Goal: Information Seeking & Learning: Learn about a topic

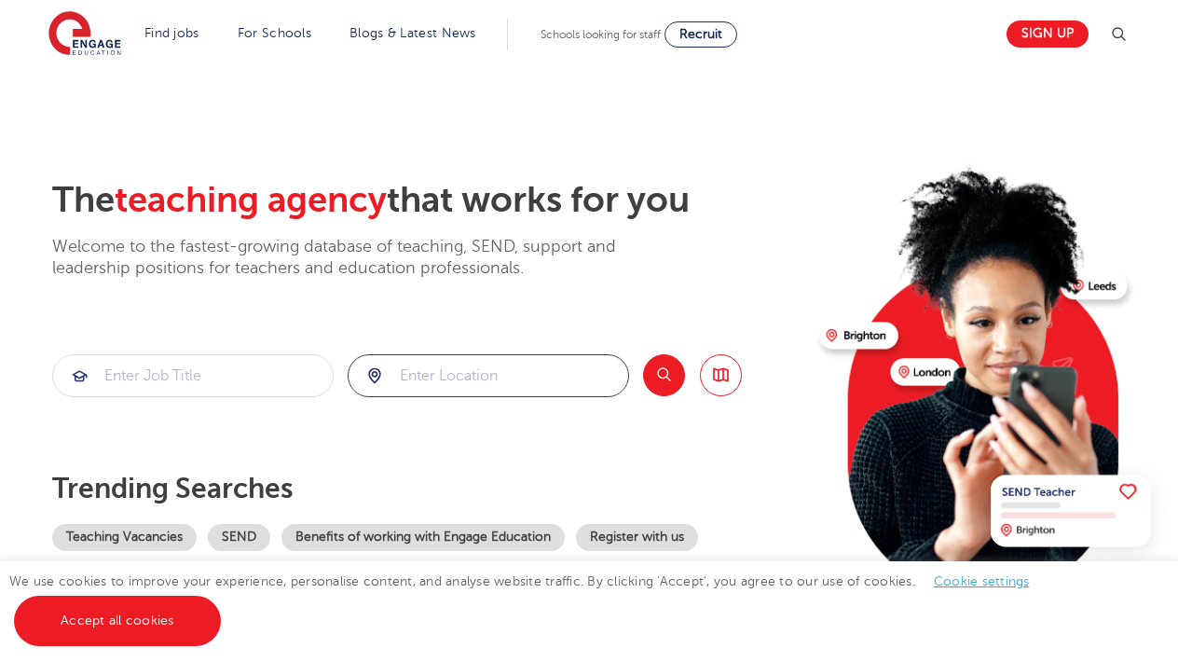
click at [460, 378] on input "search" at bounding box center [489, 375] width 280 height 41
type input "[GEOGRAPHIC_DATA]"
click button "Submit" at bounding box center [0, 0] width 0 height 0
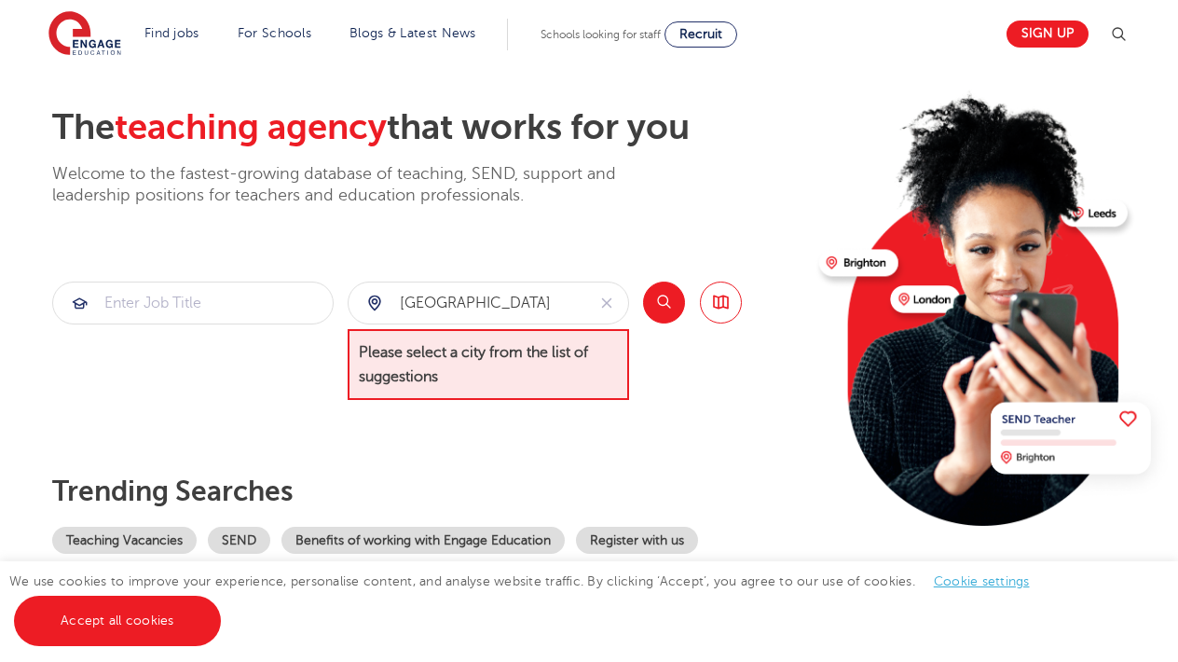
scroll to position [72, 0]
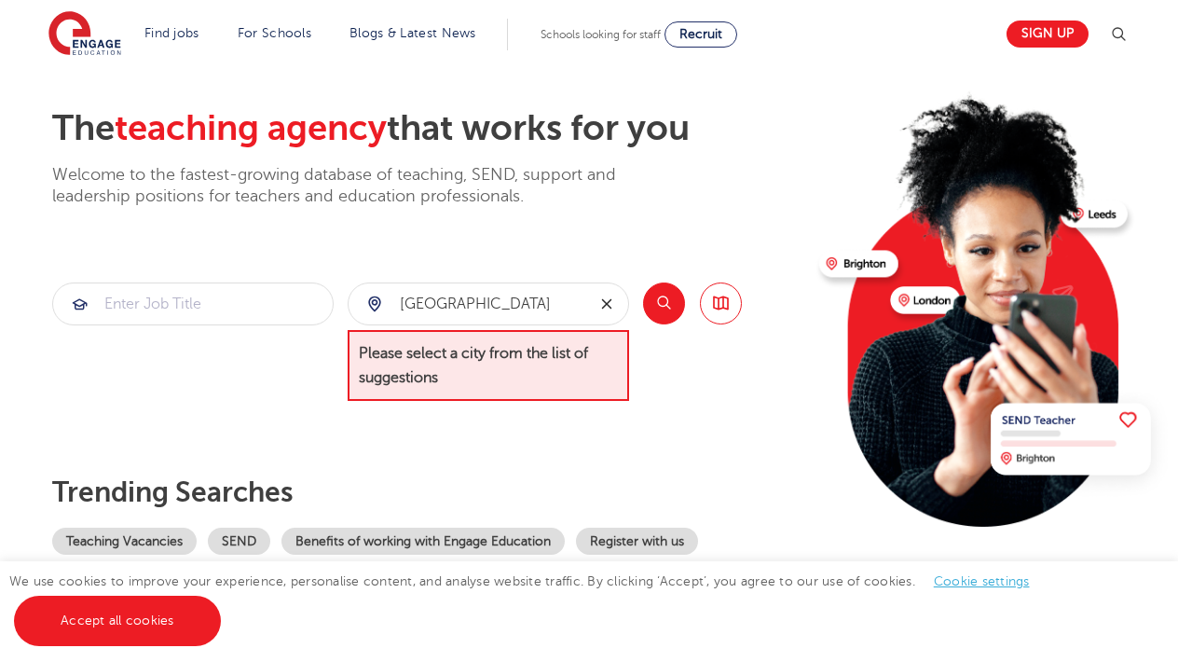
click at [607, 293] on button "reset" at bounding box center [606, 303] width 43 height 41
click at [670, 306] on button "Search" at bounding box center [664, 303] width 42 height 42
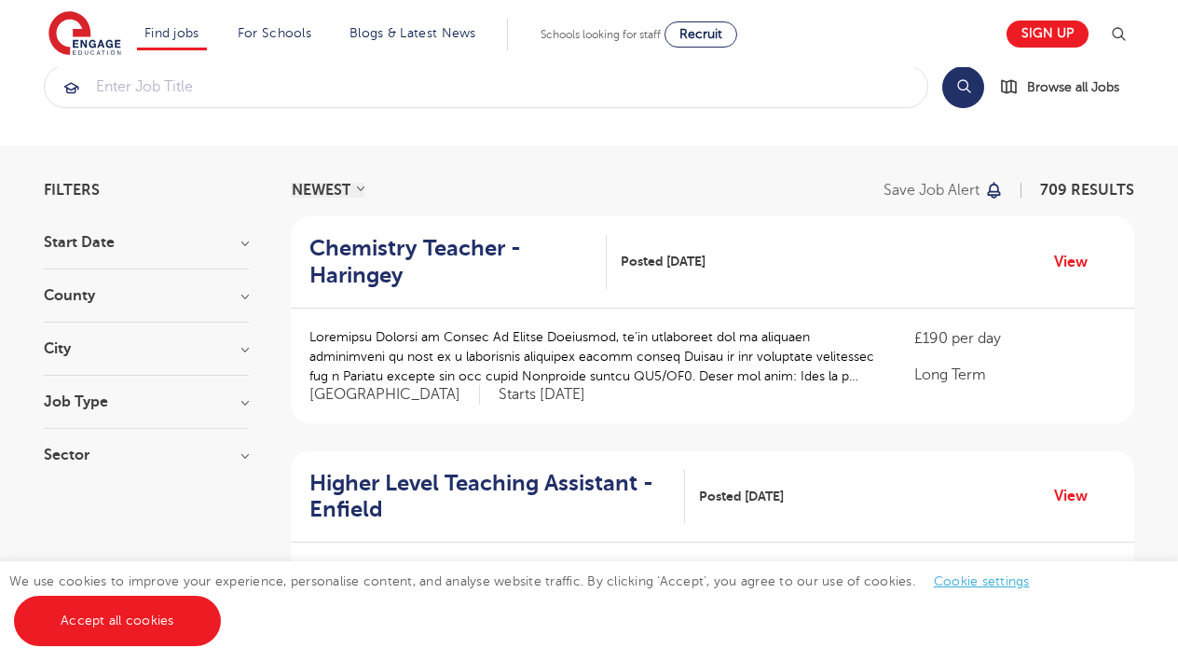
scroll to position [41, 0]
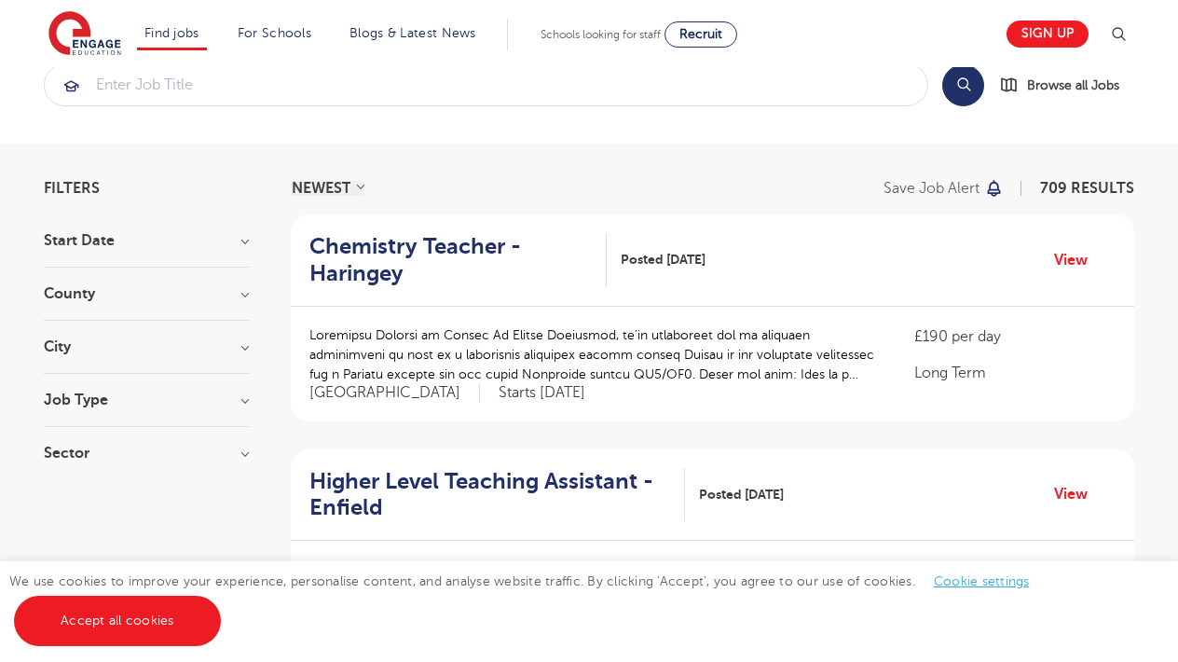
click at [188, 293] on h3 "County" at bounding box center [146, 293] width 205 height 15
